Goal: Information Seeking & Learning: Learn about a topic

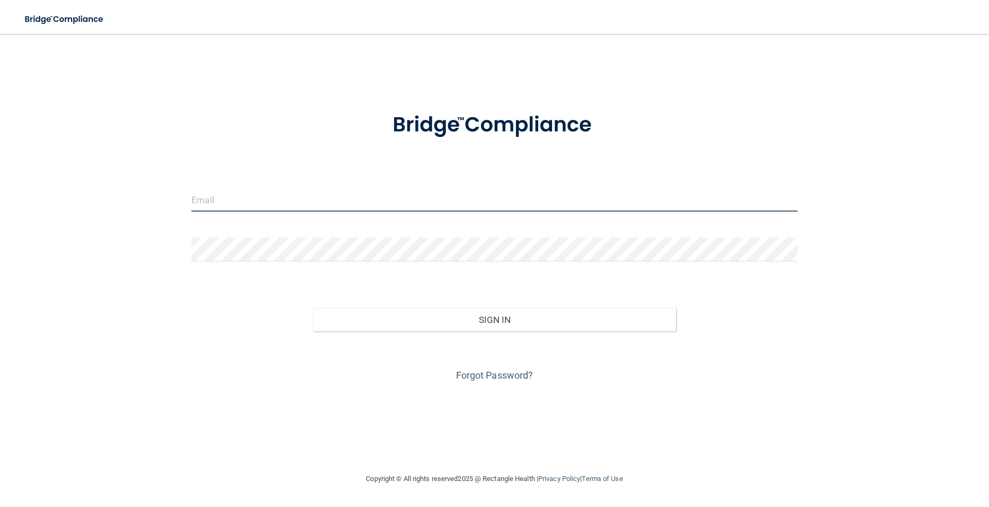
click at [193, 202] on input "email" at bounding box center [493, 200] width 605 height 24
type input "[EMAIL_ADDRESS][DOMAIN_NAME]"
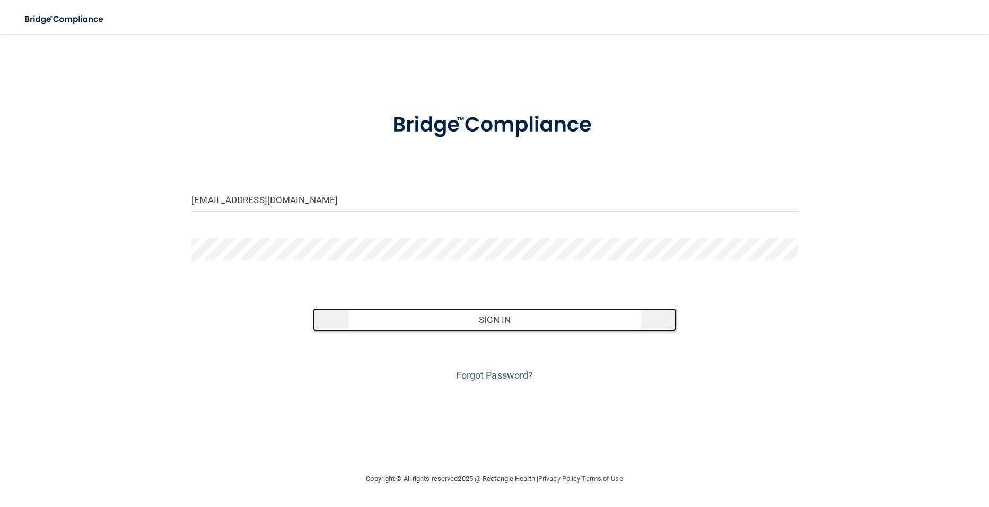
click at [347, 315] on button "Sign In" at bounding box center [494, 319] width 363 height 23
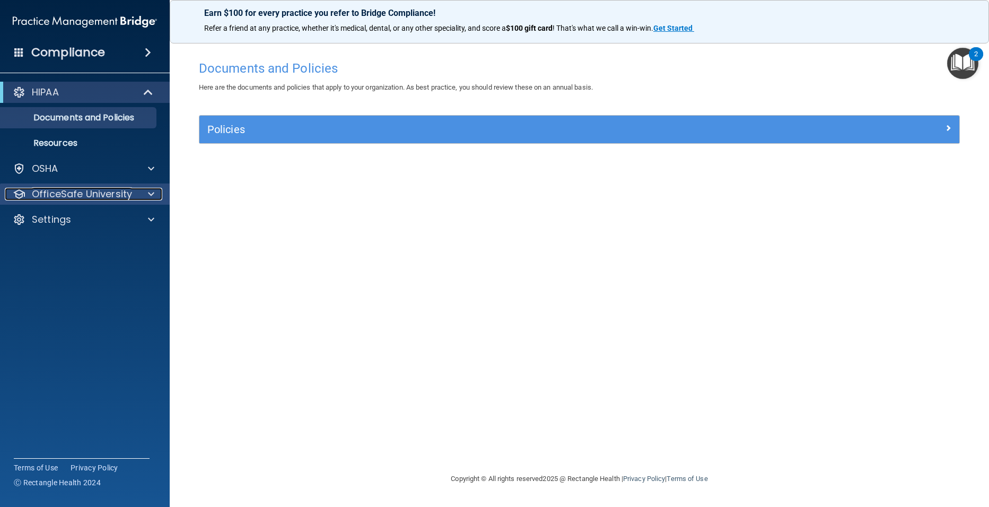
click at [156, 193] on div at bounding box center [149, 194] width 27 height 13
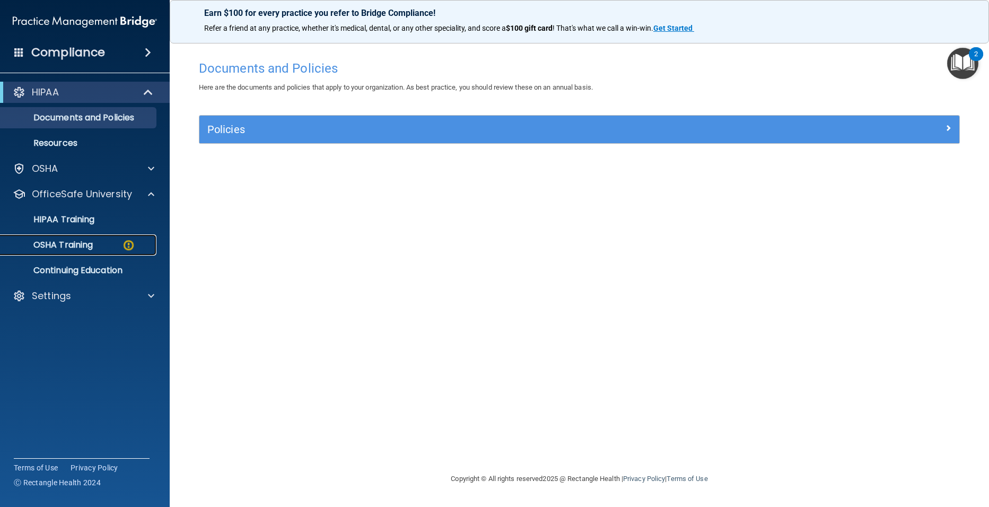
click at [83, 245] on p "OSHA Training" at bounding box center [50, 245] width 86 height 11
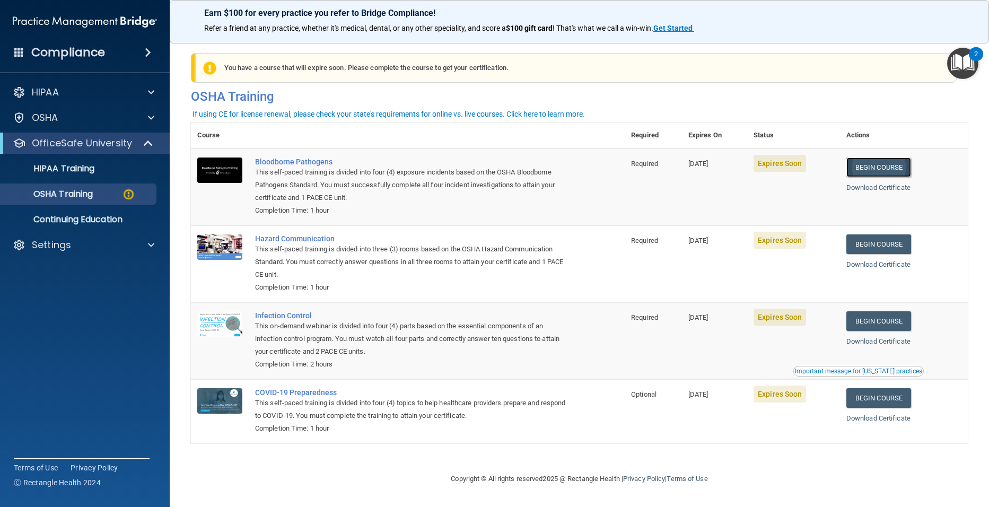
click at [881, 164] on link "Begin Course" at bounding box center [878, 167] width 65 height 20
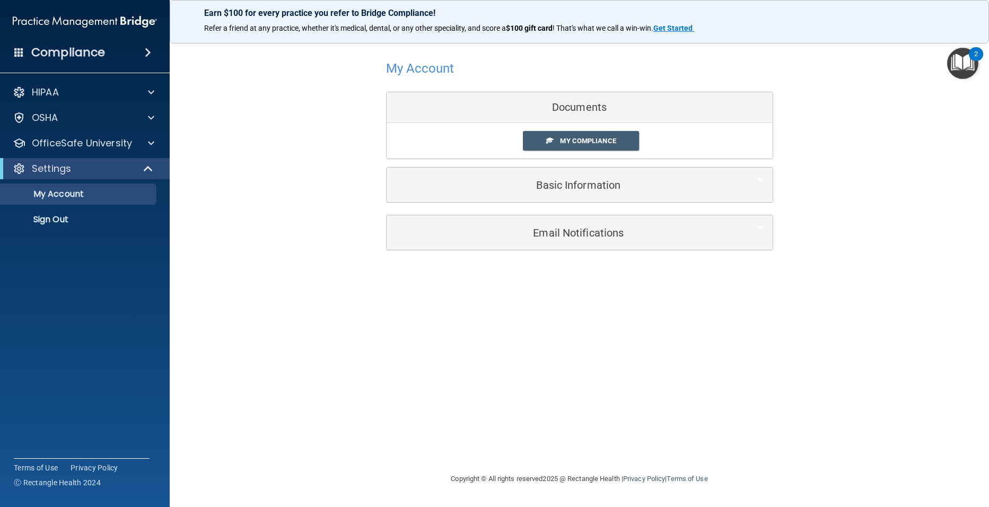
click at [489, 107] on div "Documents" at bounding box center [579, 107] width 386 height 31
click at [151, 121] on span at bounding box center [151, 117] width 6 height 13
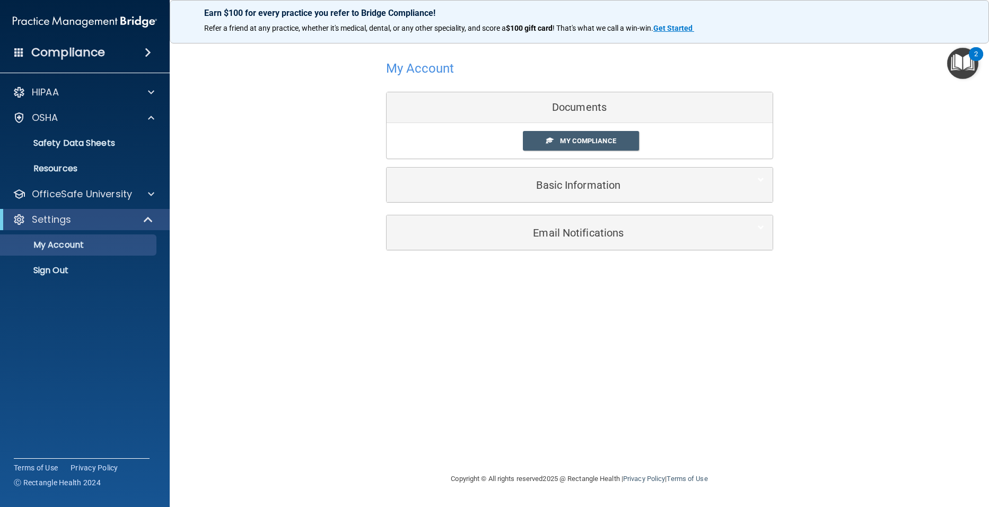
click at [237, 182] on div "My Account Documents My Compliance My Compliance My BAA Basic Information Full …" at bounding box center [579, 154] width 777 height 218
click at [148, 119] on span at bounding box center [151, 117] width 6 height 13
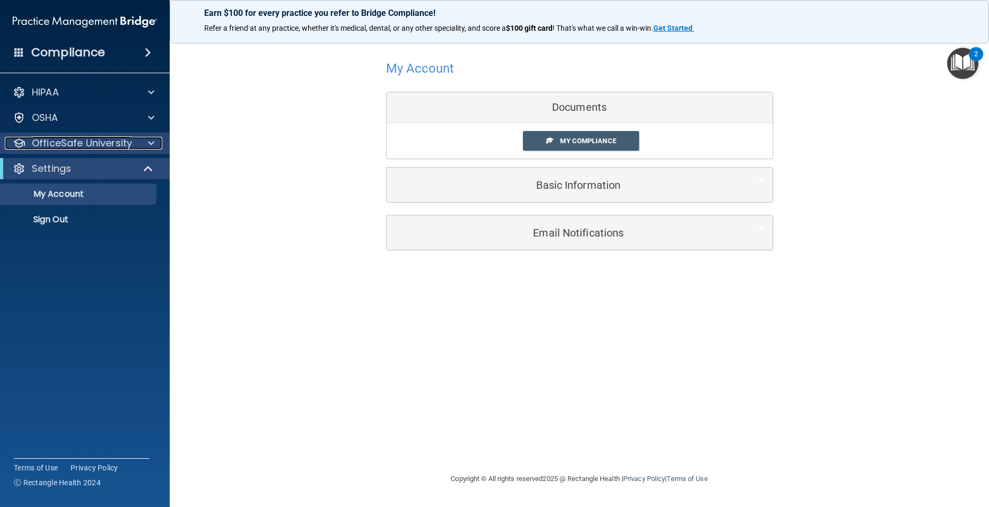
click at [148, 142] on span at bounding box center [151, 143] width 6 height 13
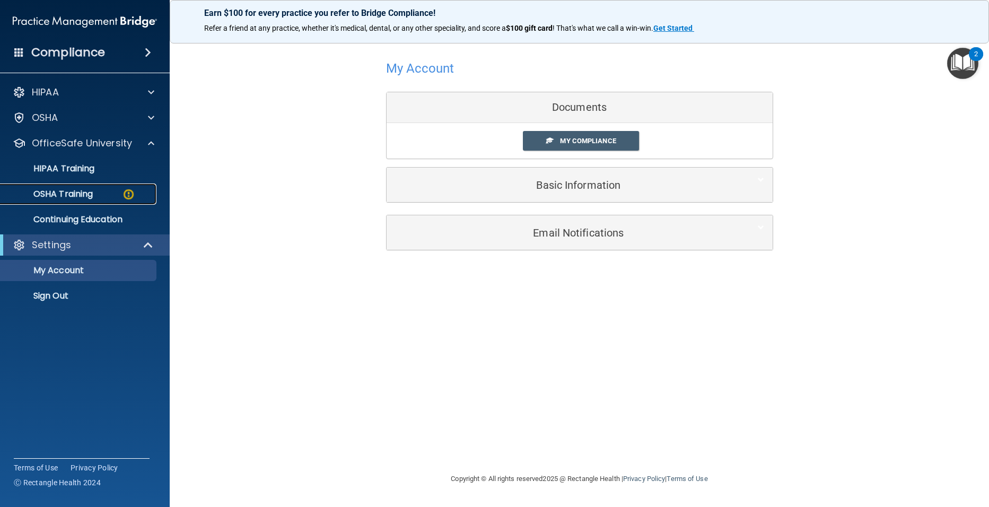
click at [89, 196] on p "OSHA Training" at bounding box center [50, 194] width 86 height 11
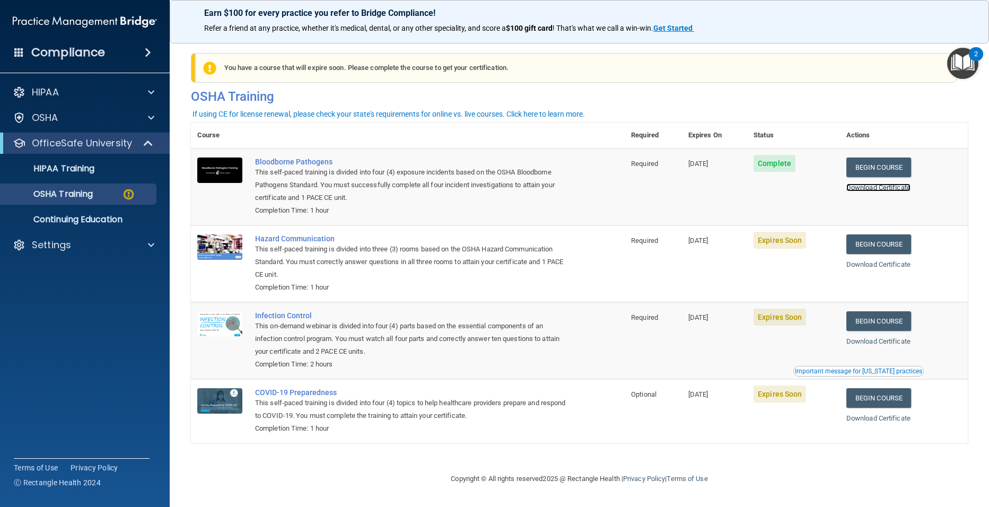
click at [879, 191] on link "Download Certificate" at bounding box center [878, 187] width 64 height 8
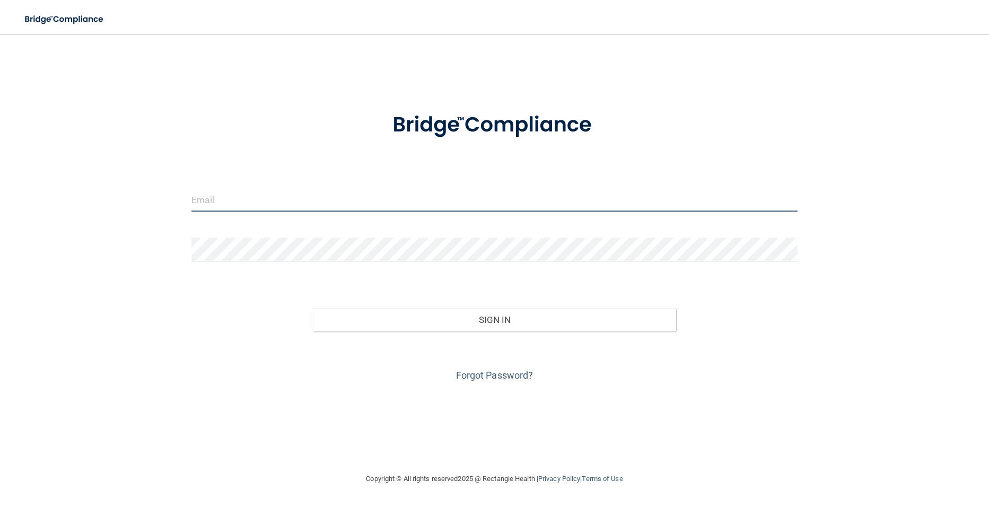
click at [209, 196] on input "email" at bounding box center [493, 200] width 605 height 24
type input "[EMAIL_ADDRESS][DOMAIN_NAME]"
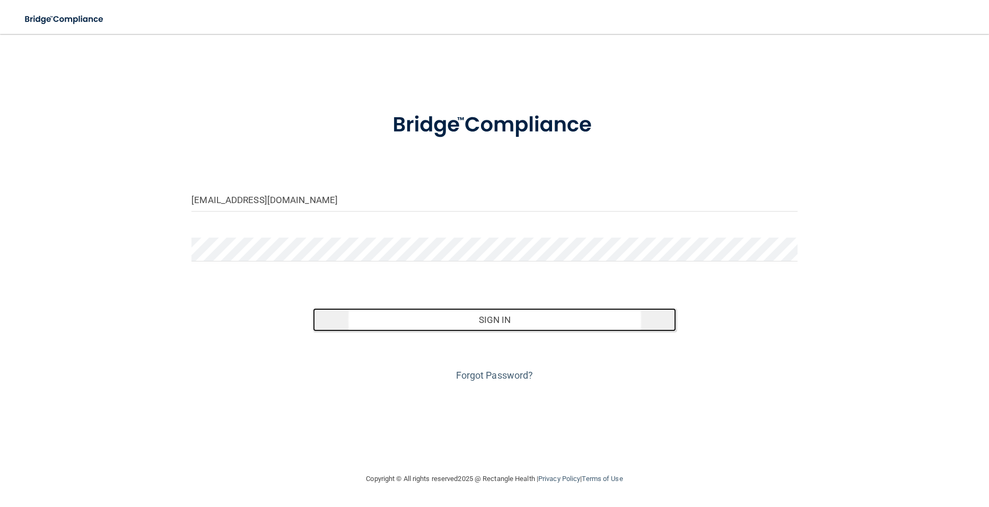
click at [339, 322] on button "Sign In" at bounding box center [494, 319] width 363 height 23
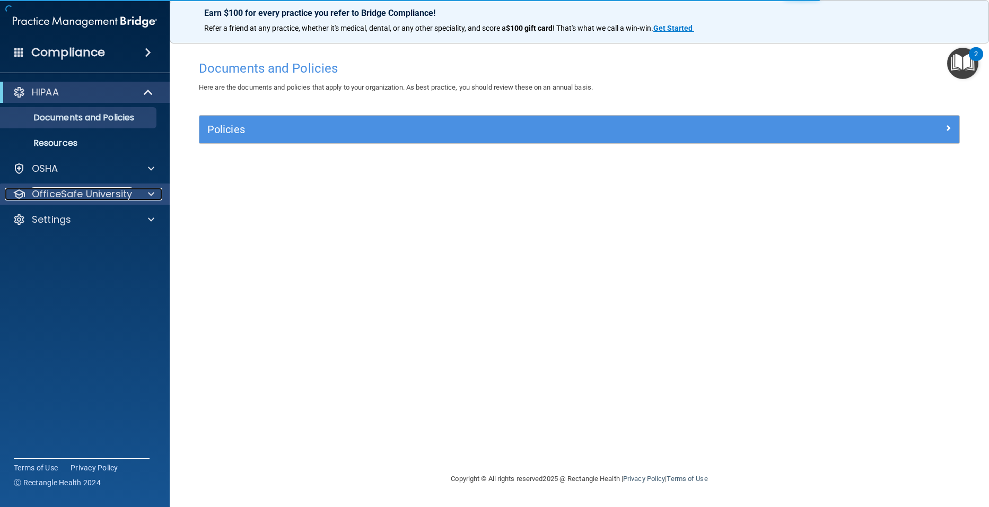
click at [146, 189] on div at bounding box center [149, 194] width 27 height 13
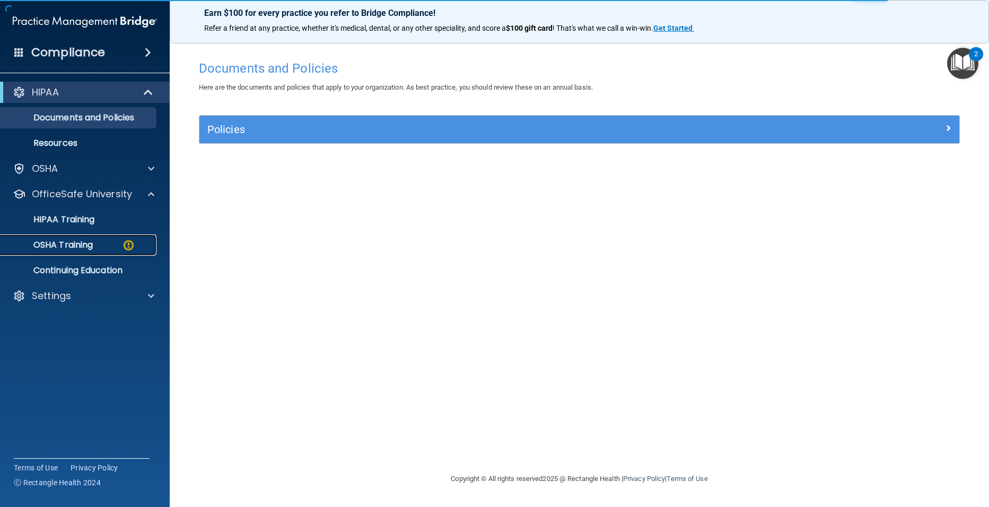
click at [91, 241] on p "OSHA Training" at bounding box center [50, 245] width 86 height 11
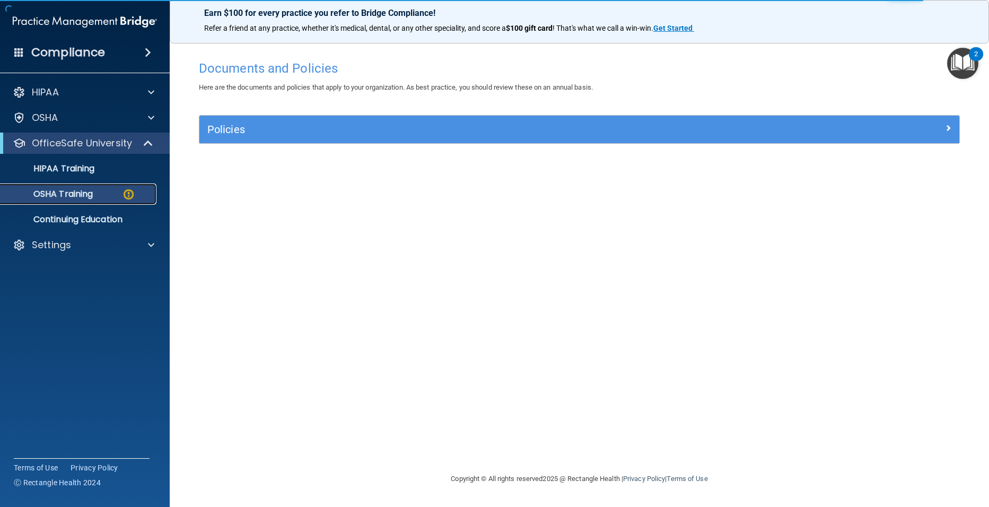
click at [85, 193] on p "OSHA Training" at bounding box center [50, 194] width 86 height 11
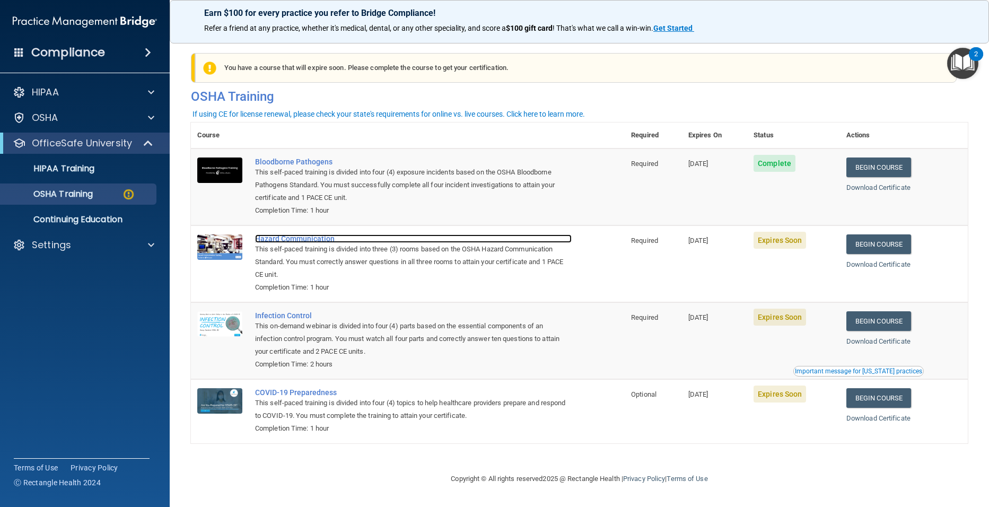
click at [304, 238] on div "Hazard Communication" at bounding box center [413, 238] width 316 height 8
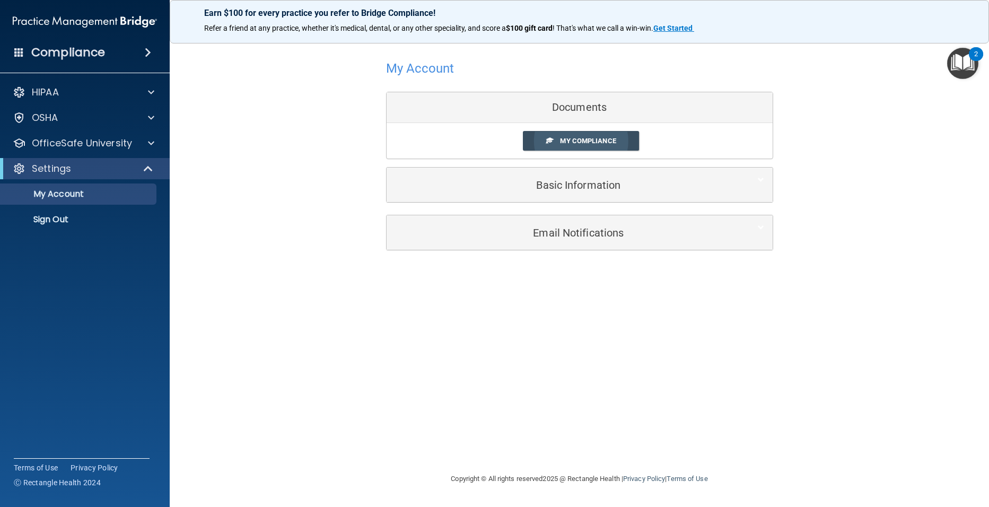
click at [574, 141] on span "My Compliance" at bounding box center [588, 141] width 56 height 8
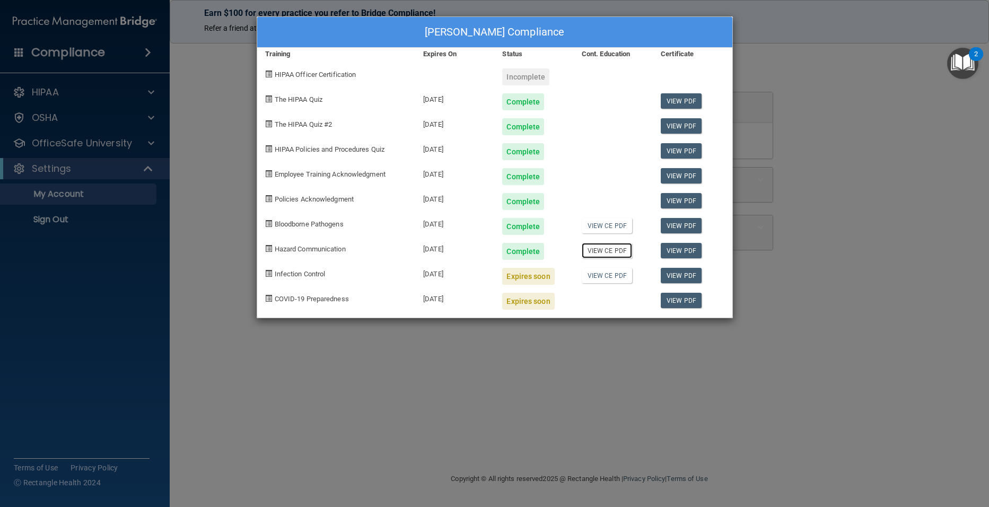
click at [625, 250] on link "View CE PDF" at bounding box center [606, 250] width 50 height 15
click at [149, 120] on div "Michelle Lehto's Compliance Training Expires On Status Cont. Education Certific…" at bounding box center [494, 253] width 989 height 507
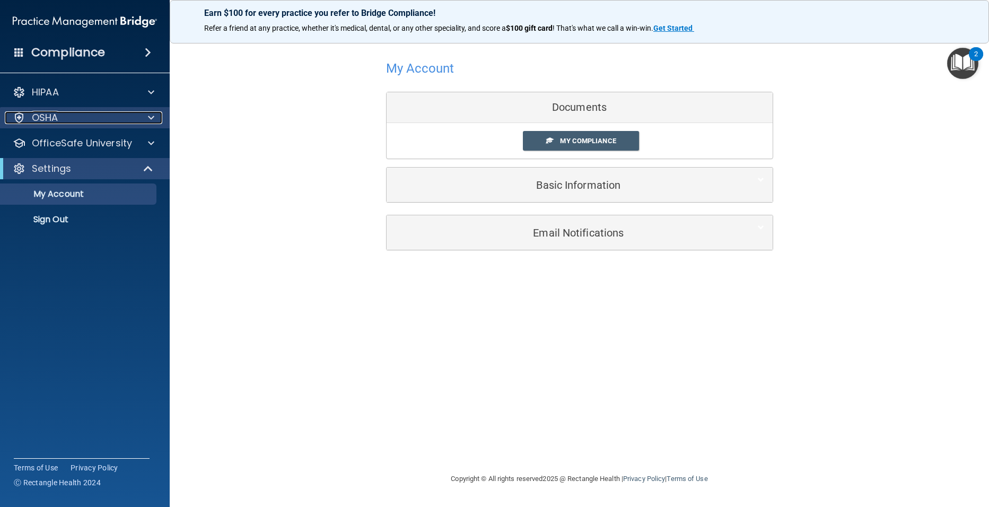
click at [150, 117] on span at bounding box center [151, 117] width 6 height 13
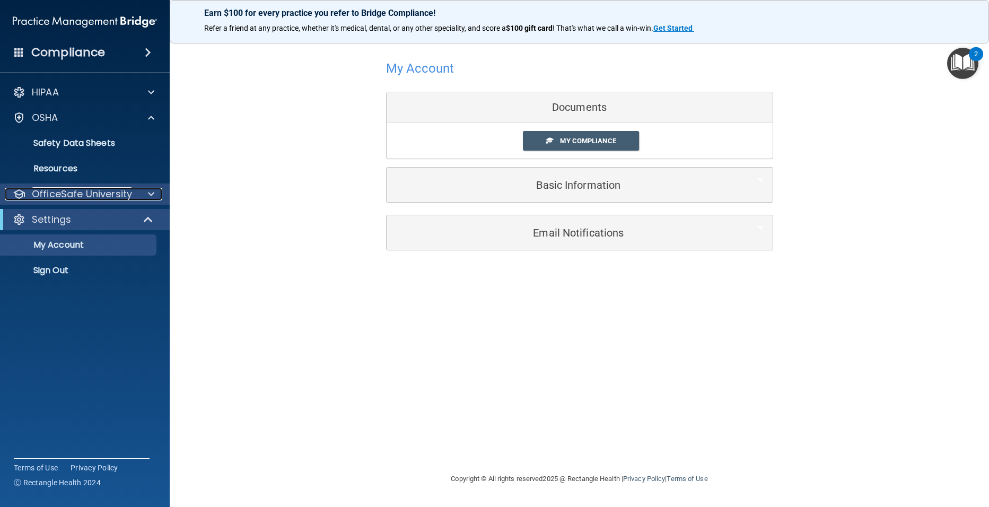
click at [131, 191] on div "OfficeSafe University" at bounding box center [70, 194] width 131 height 13
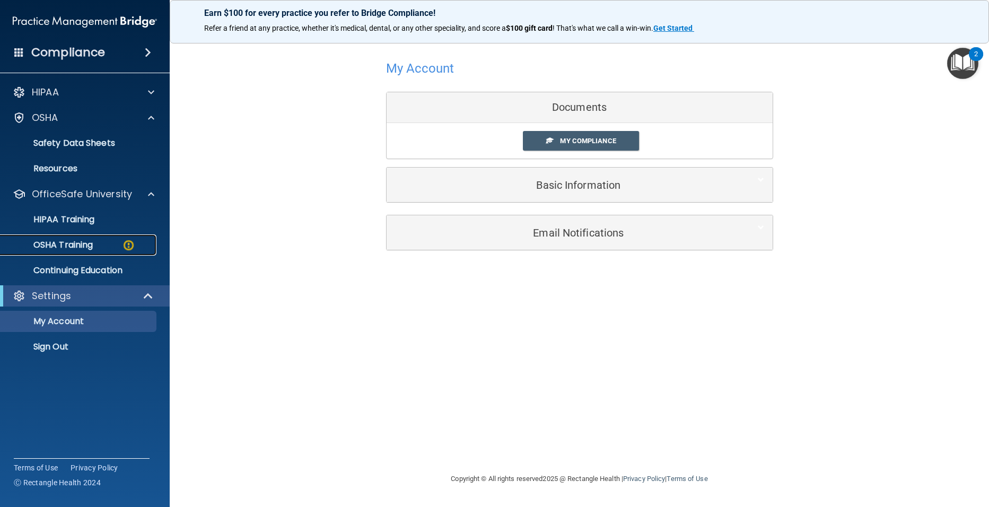
click at [91, 245] on p "OSHA Training" at bounding box center [50, 245] width 86 height 11
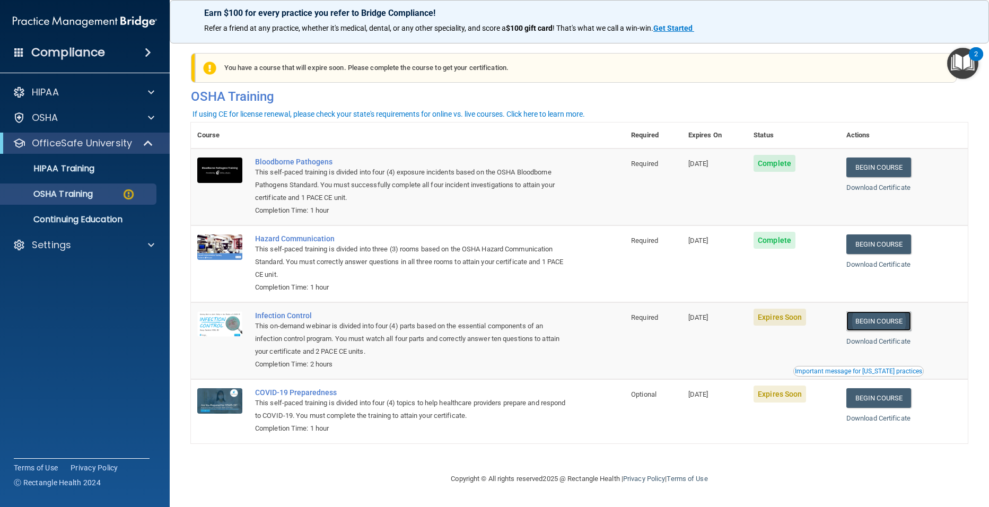
click at [883, 320] on link "Begin Course" at bounding box center [878, 321] width 65 height 20
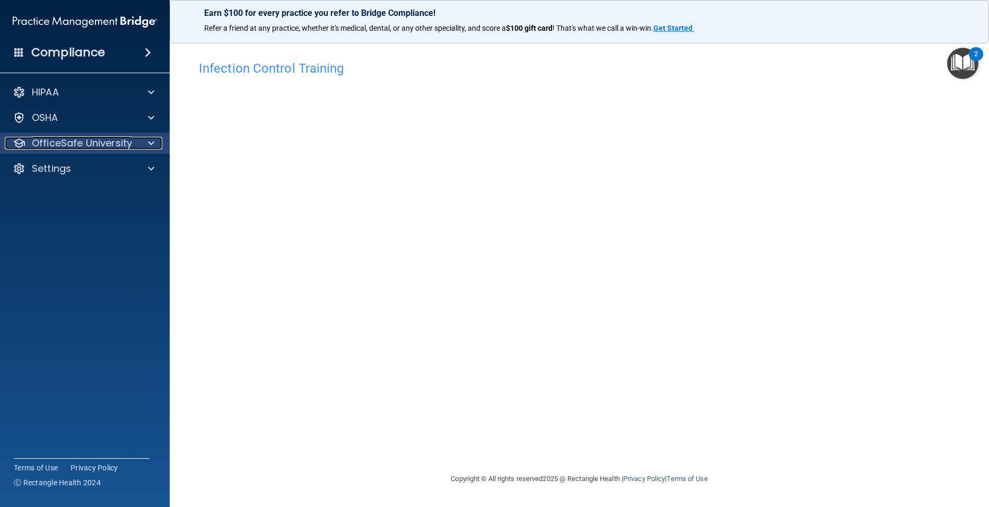
click at [149, 144] on span at bounding box center [151, 143] width 6 height 13
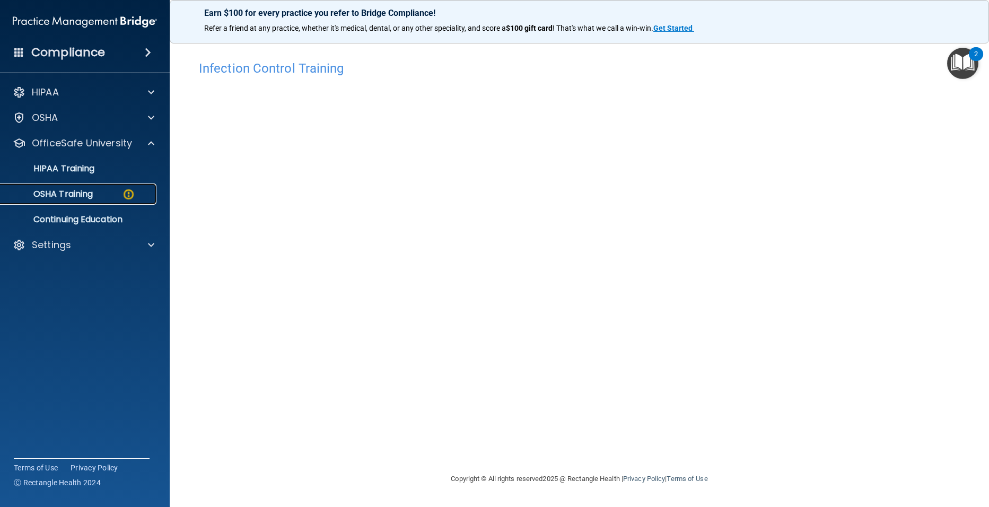
click at [101, 192] on div "OSHA Training" at bounding box center [79, 194] width 145 height 11
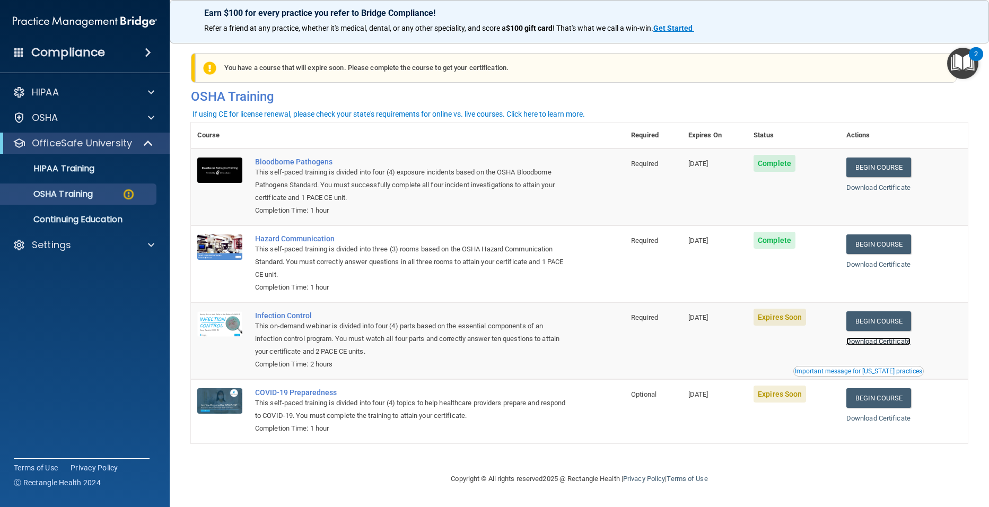
click at [864, 343] on link "Download Certificate" at bounding box center [878, 341] width 64 height 8
click at [272, 315] on div "Infection Control" at bounding box center [413, 315] width 316 height 8
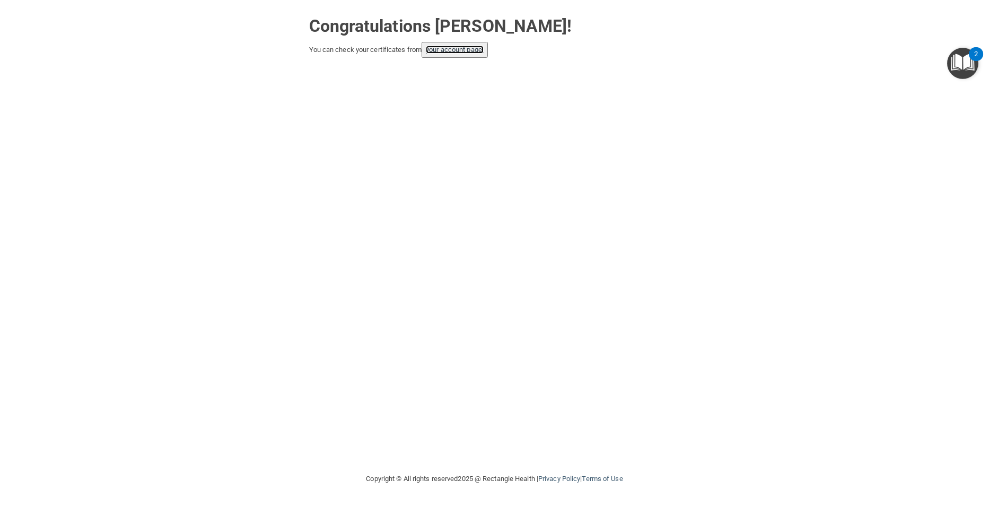
click at [467, 47] on link "your account page!" at bounding box center [455, 50] width 58 height 8
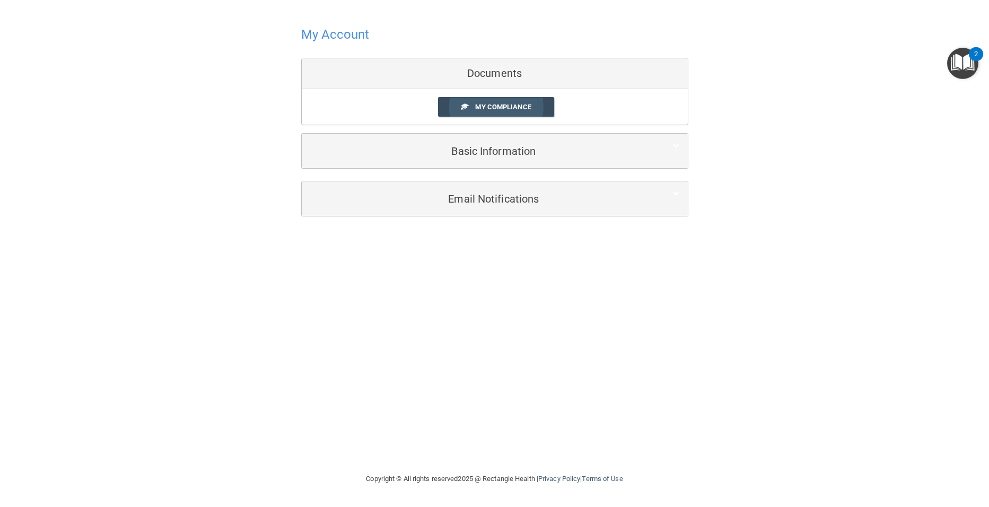
click at [495, 98] on link "My Compliance" at bounding box center [496, 107] width 116 height 20
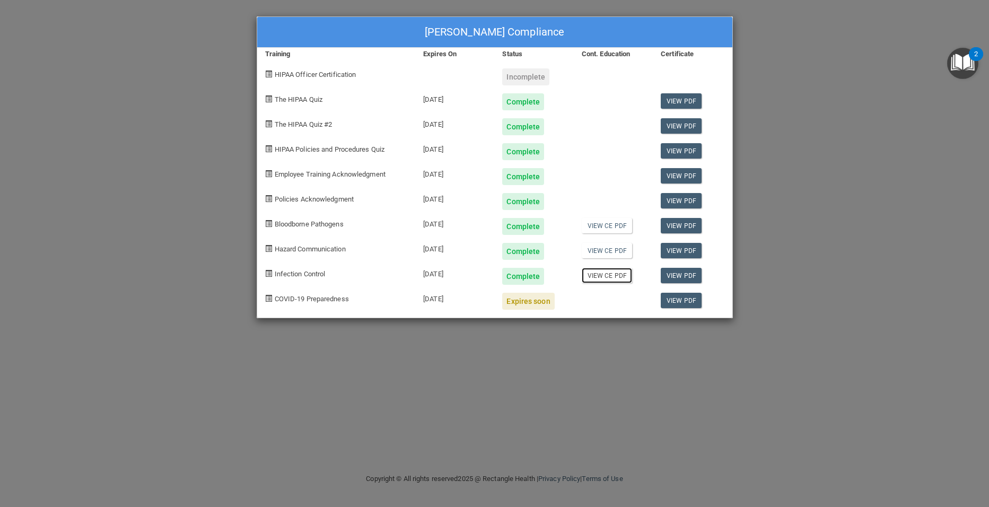
click at [597, 275] on link "View CE PDF" at bounding box center [606, 275] width 50 height 15
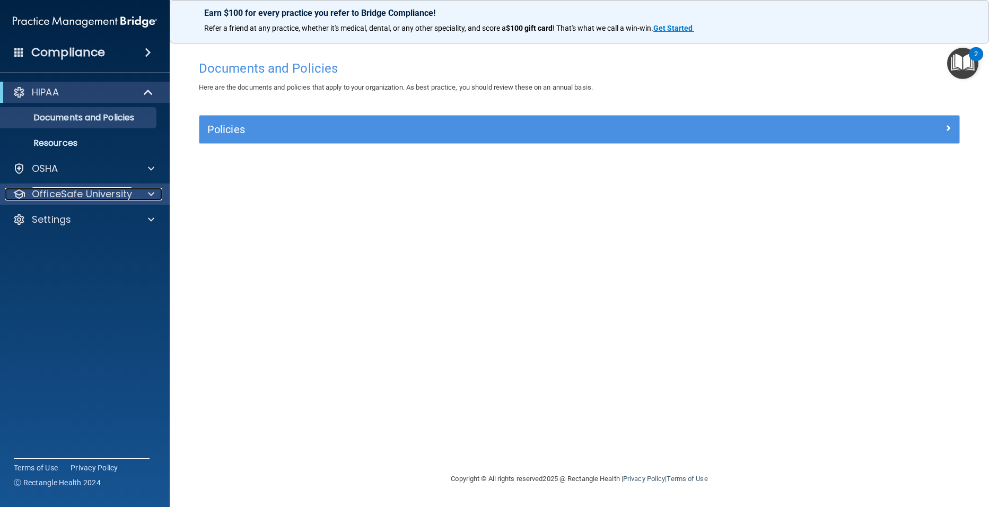
click at [152, 190] on span at bounding box center [151, 194] width 6 height 13
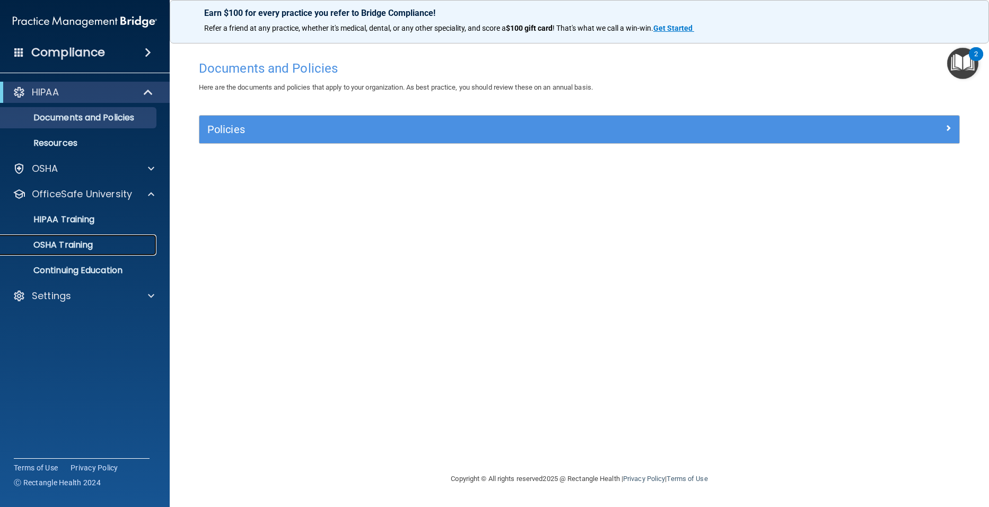
click at [97, 247] on div "OSHA Training" at bounding box center [79, 245] width 145 height 11
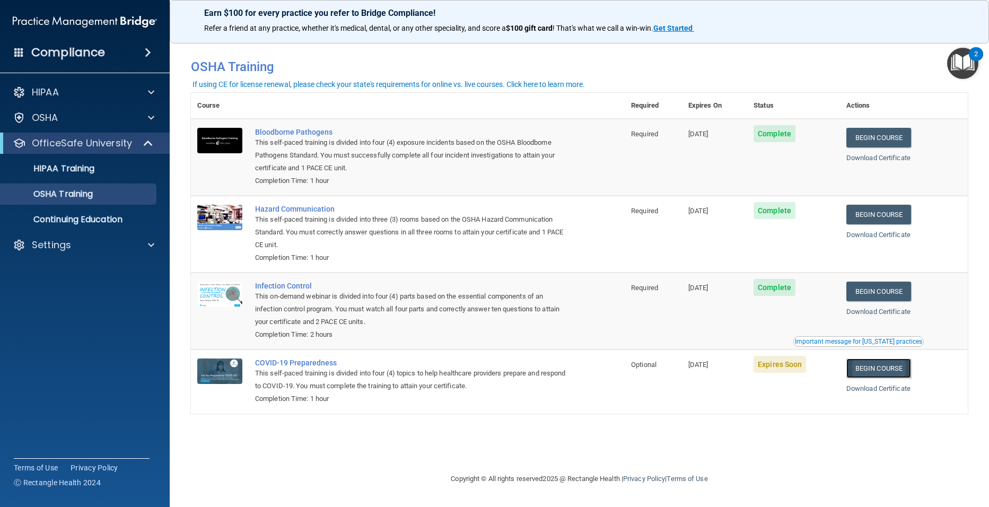
click at [881, 371] on link "Begin Course" at bounding box center [878, 368] width 65 height 20
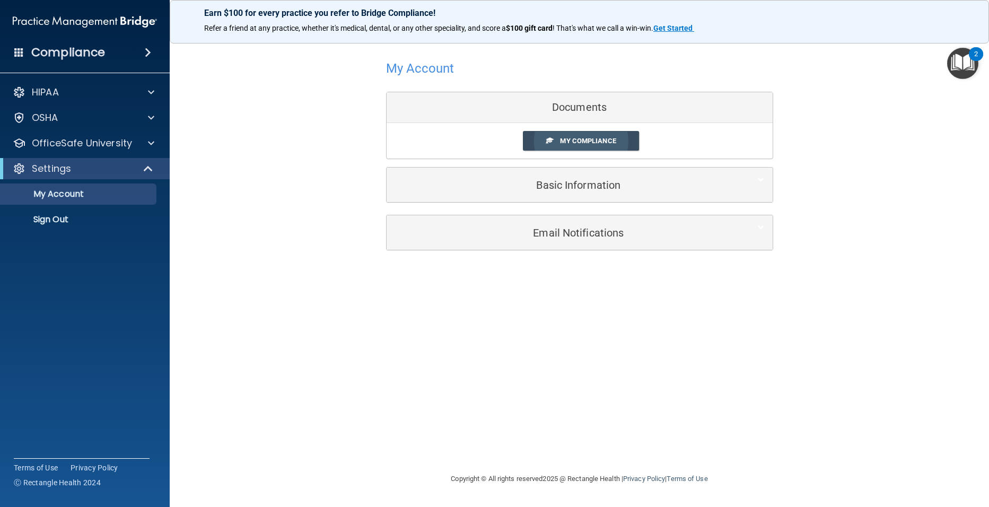
click at [530, 137] on link "My Compliance" at bounding box center [581, 141] width 116 height 20
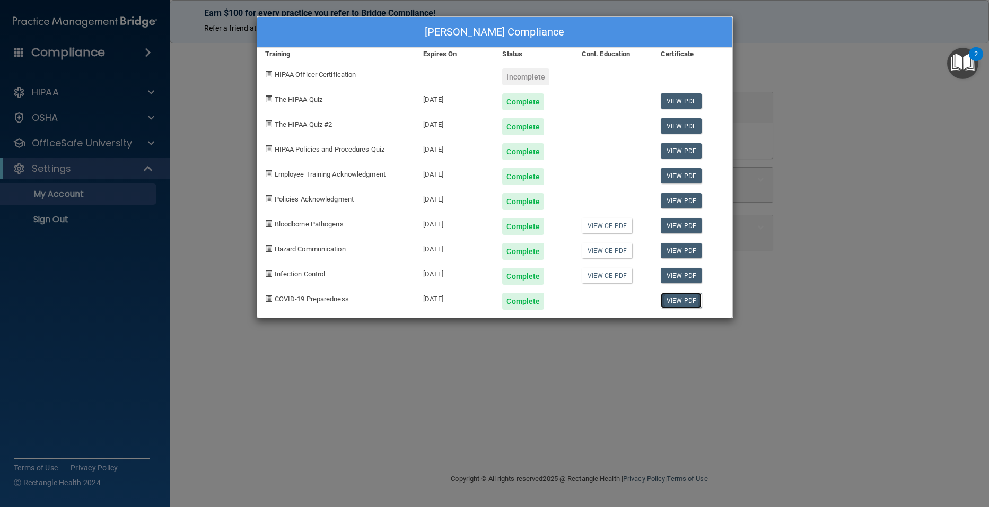
click at [680, 297] on link "View PDF" at bounding box center [680, 300] width 41 height 15
click at [92, 214] on div "Michelle Lehto's Compliance Training Expires On Status Cont. Education Certific…" at bounding box center [494, 253] width 989 height 507
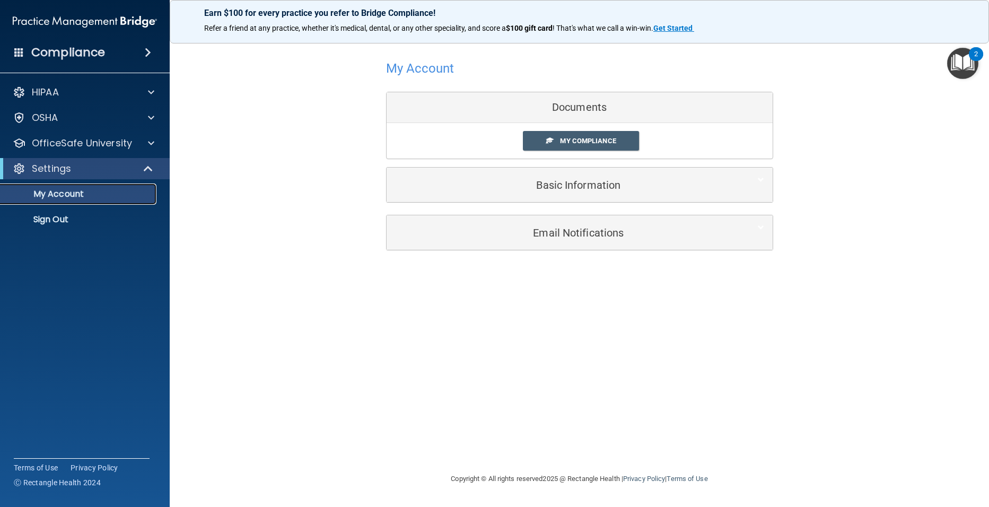
click at [116, 193] on p "My Account" at bounding box center [79, 194] width 145 height 11
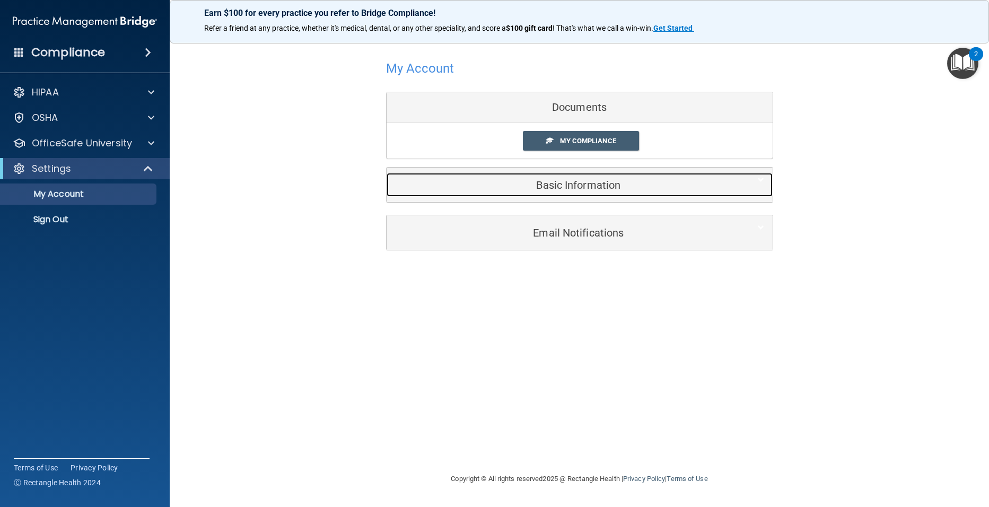
click at [541, 185] on h5 "Basic Information" at bounding box center [563, 185] width 338 height 12
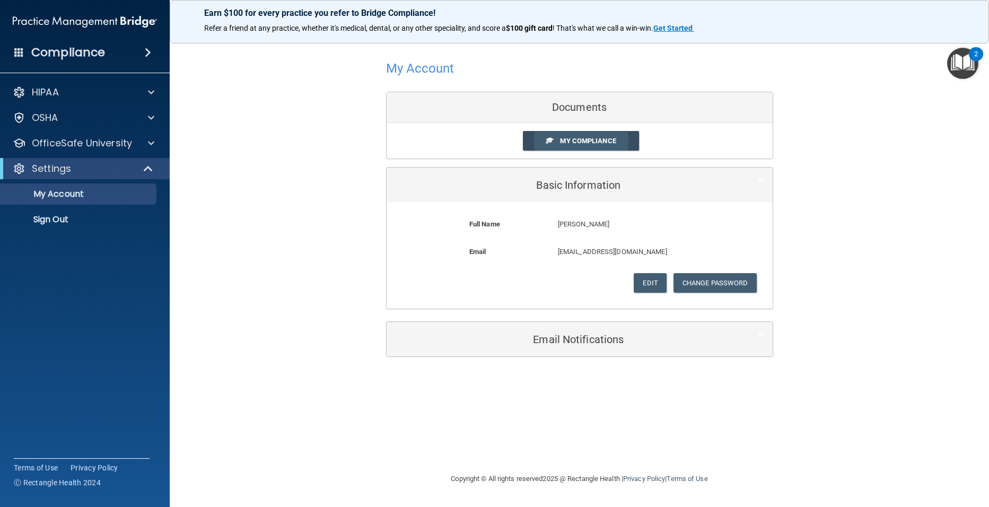
click at [558, 142] on link "My Compliance" at bounding box center [581, 141] width 116 height 20
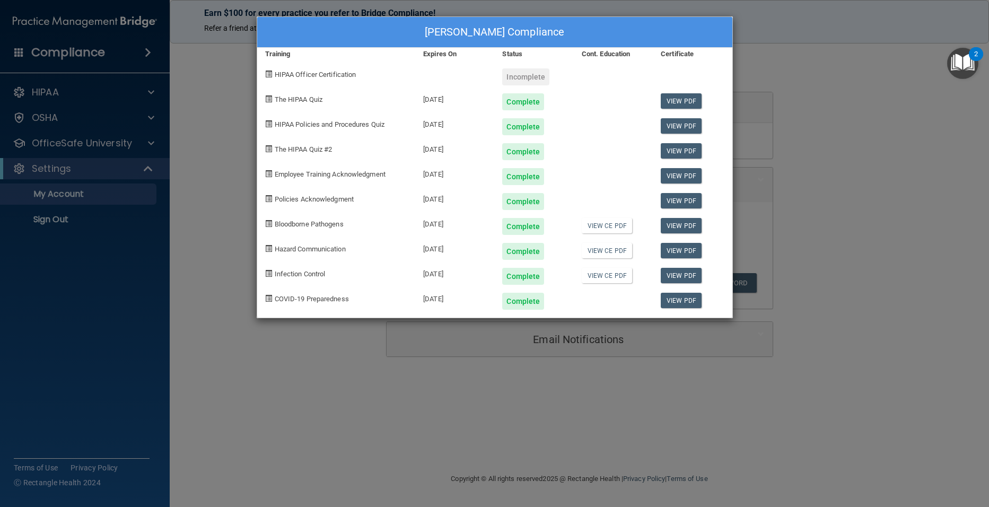
click at [152, 115] on div "Michelle Lehto's Compliance Training Expires On Status Cont. Education Certific…" at bounding box center [494, 253] width 989 height 507
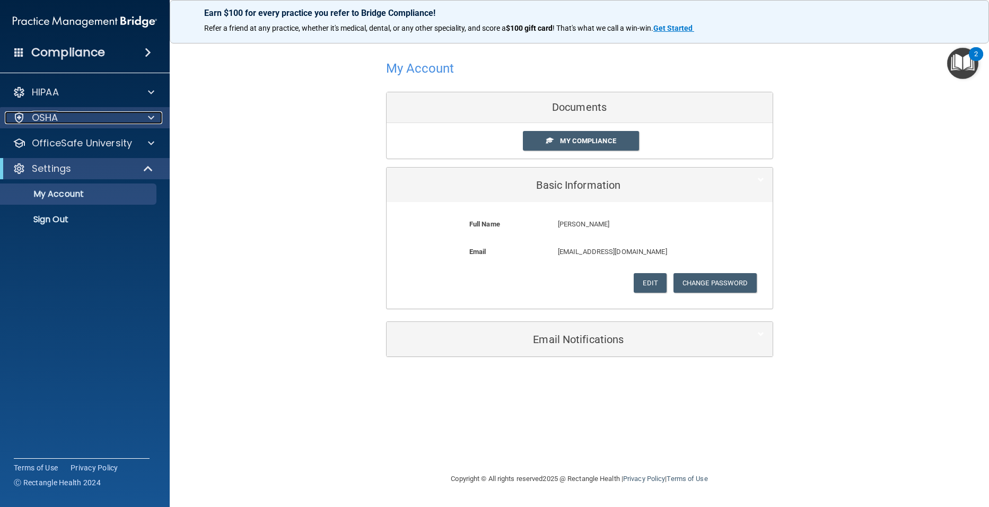
click at [152, 117] on span at bounding box center [151, 117] width 6 height 13
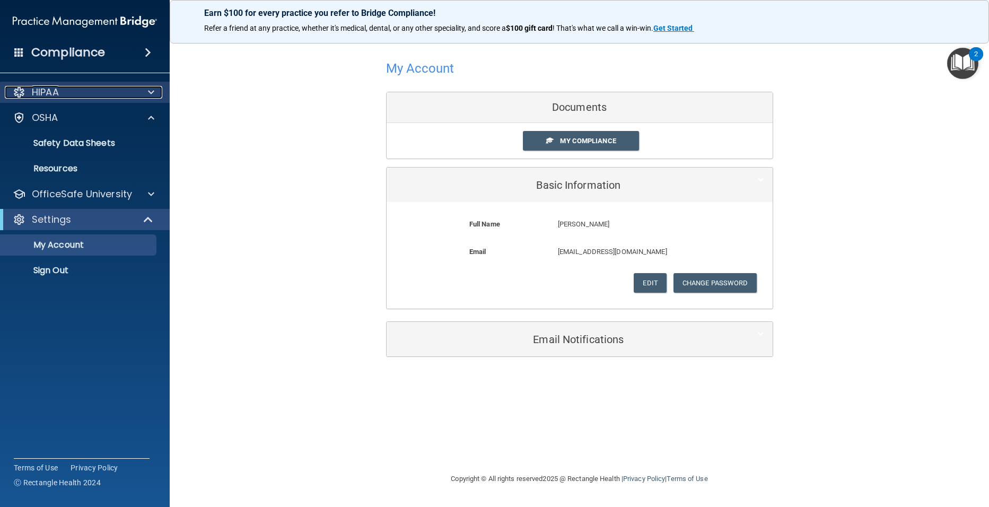
click at [151, 91] on span at bounding box center [151, 92] width 6 height 13
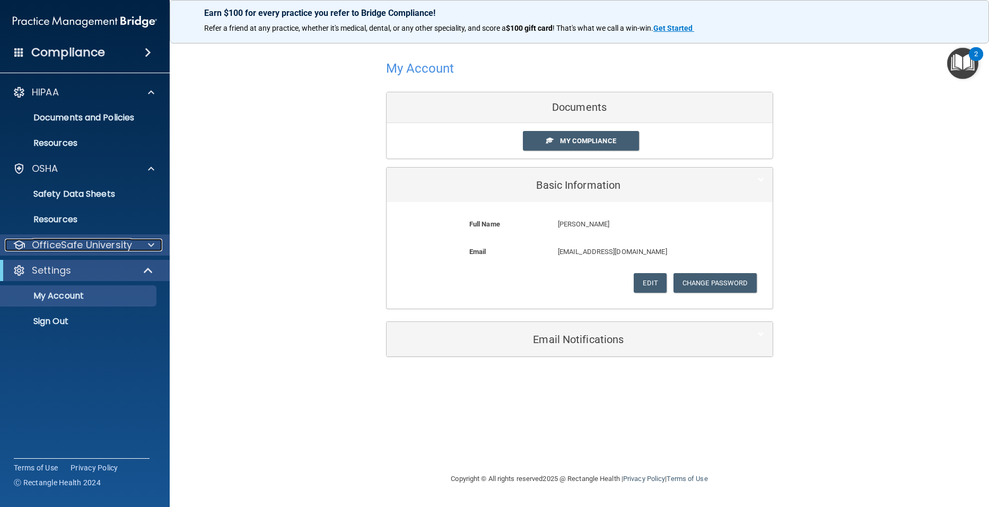
click at [146, 245] on div at bounding box center [149, 245] width 27 height 13
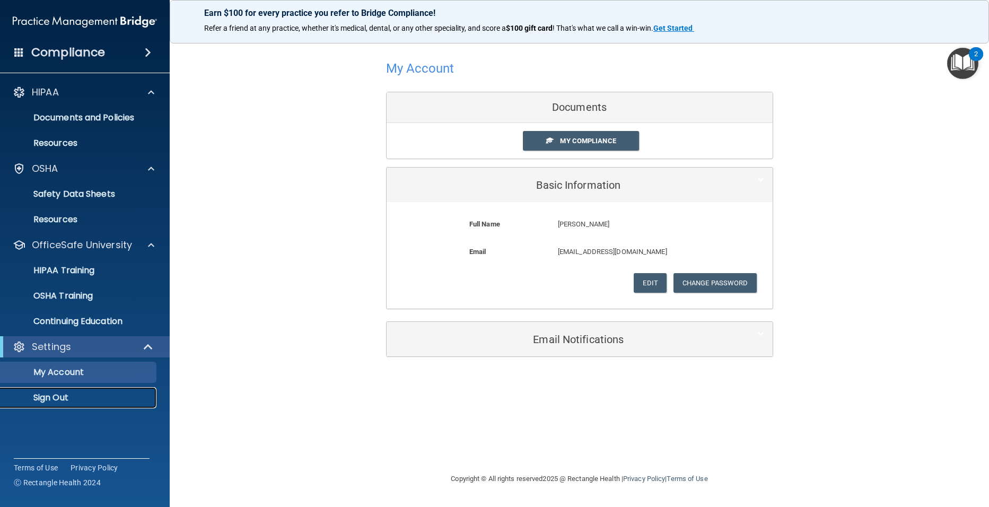
click at [71, 395] on p "Sign Out" at bounding box center [79, 397] width 145 height 11
